Goal: Register for event/course

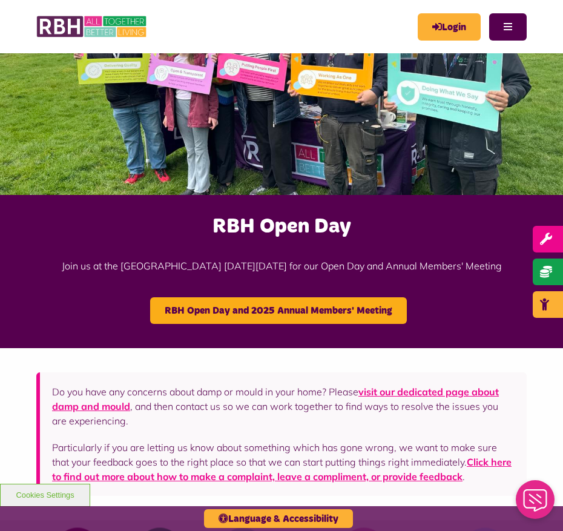
scroll to position [227, 0]
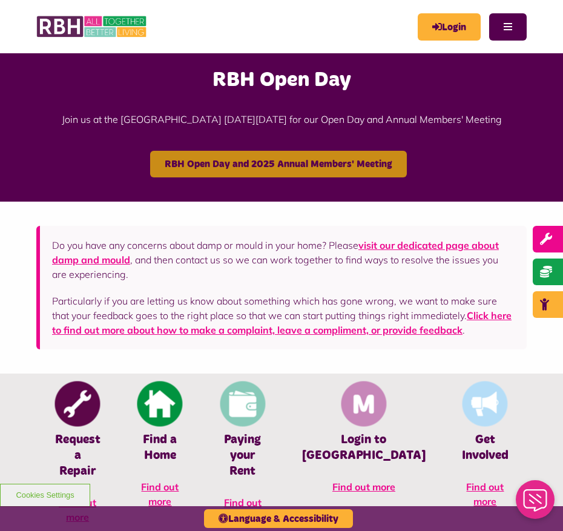
click at [329, 157] on link "RBH Open Day and 2025 Annual Members' Meeting" at bounding box center [278, 164] width 257 height 27
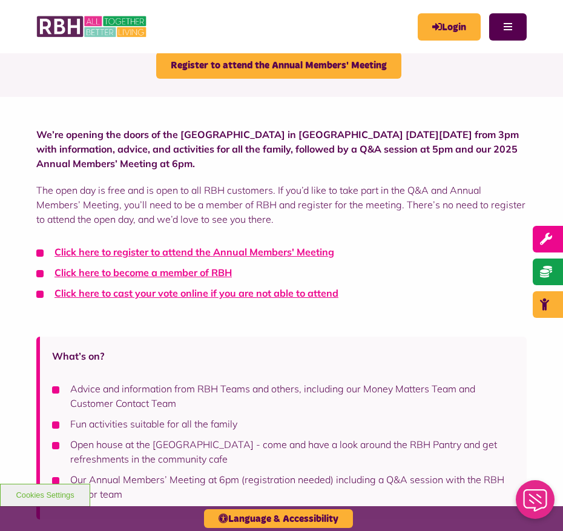
scroll to position [151, 0]
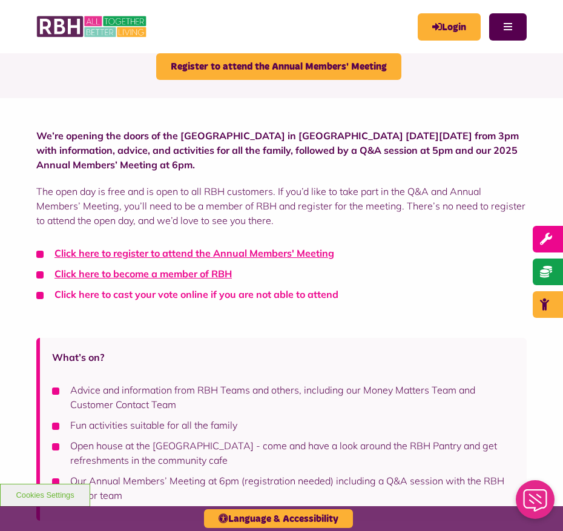
click at [197, 294] on link "Click here to cast your vote online if you are not able to attend" at bounding box center [196, 294] width 284 height 12
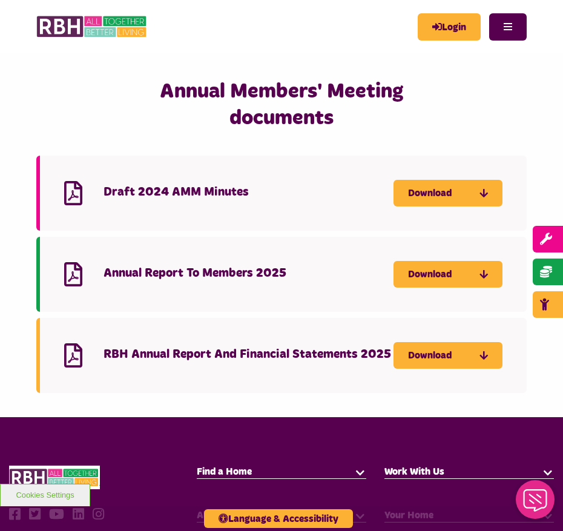
scroll to position [681, 0]
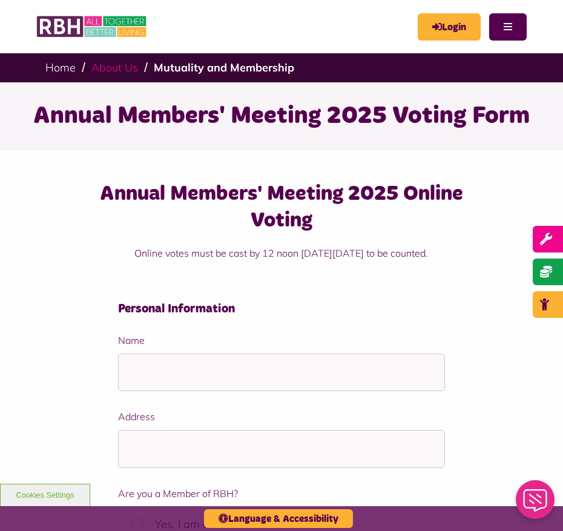
click at [119, 69] on link "About Us" at bounding box center [114, 68] width 47 height 14
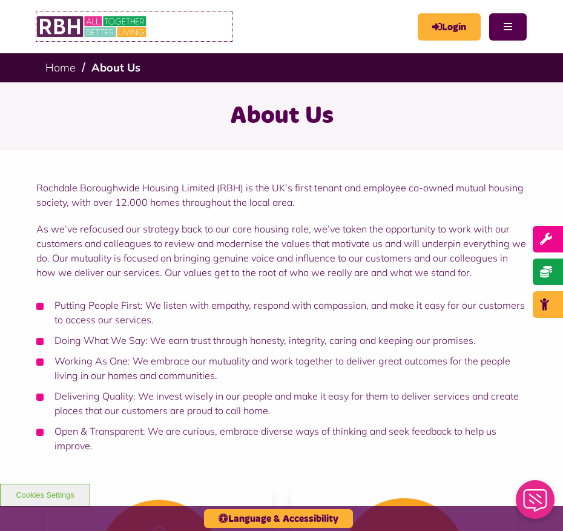
click at [134, 28] on img at bounding box center [92, 26] width 112 height 29
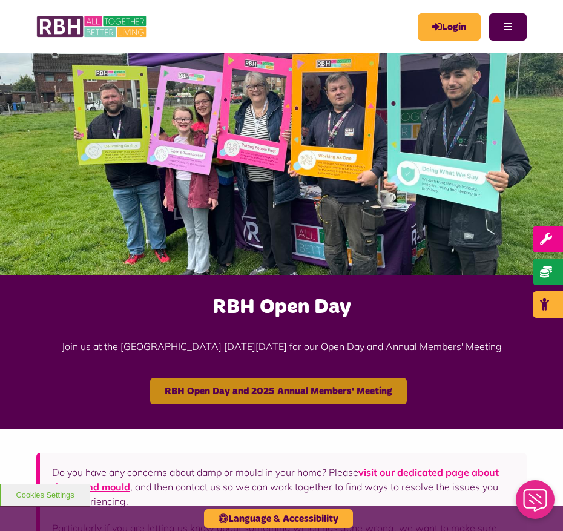
click at [285, 390] on link "RBH Open Day and 2025 Annual Members' Meeting" at bounding box center [278, 391] width 257 height 27
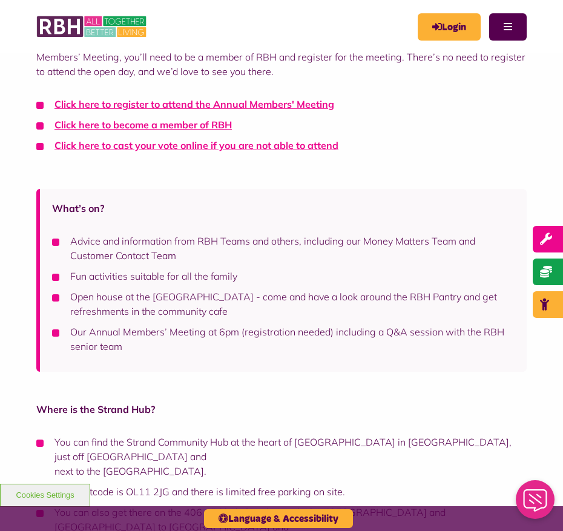
scroll to position [303, 0]
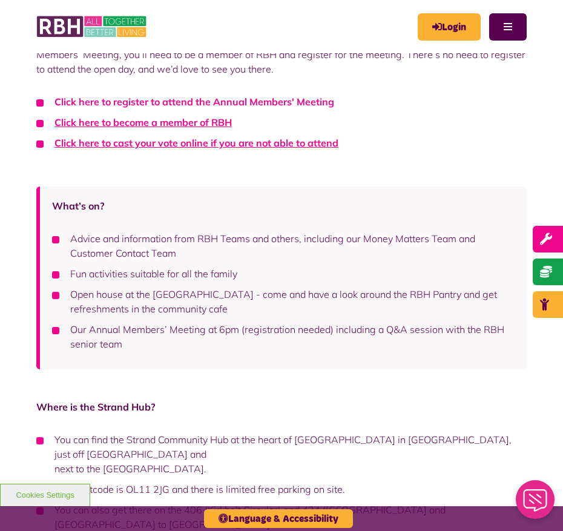
click at [154, 103] on link "Click here to register to attend the Annual Members' Meeting" at bounding box center [194, 102] width 280 height 12
